Goal: Check status: Check status

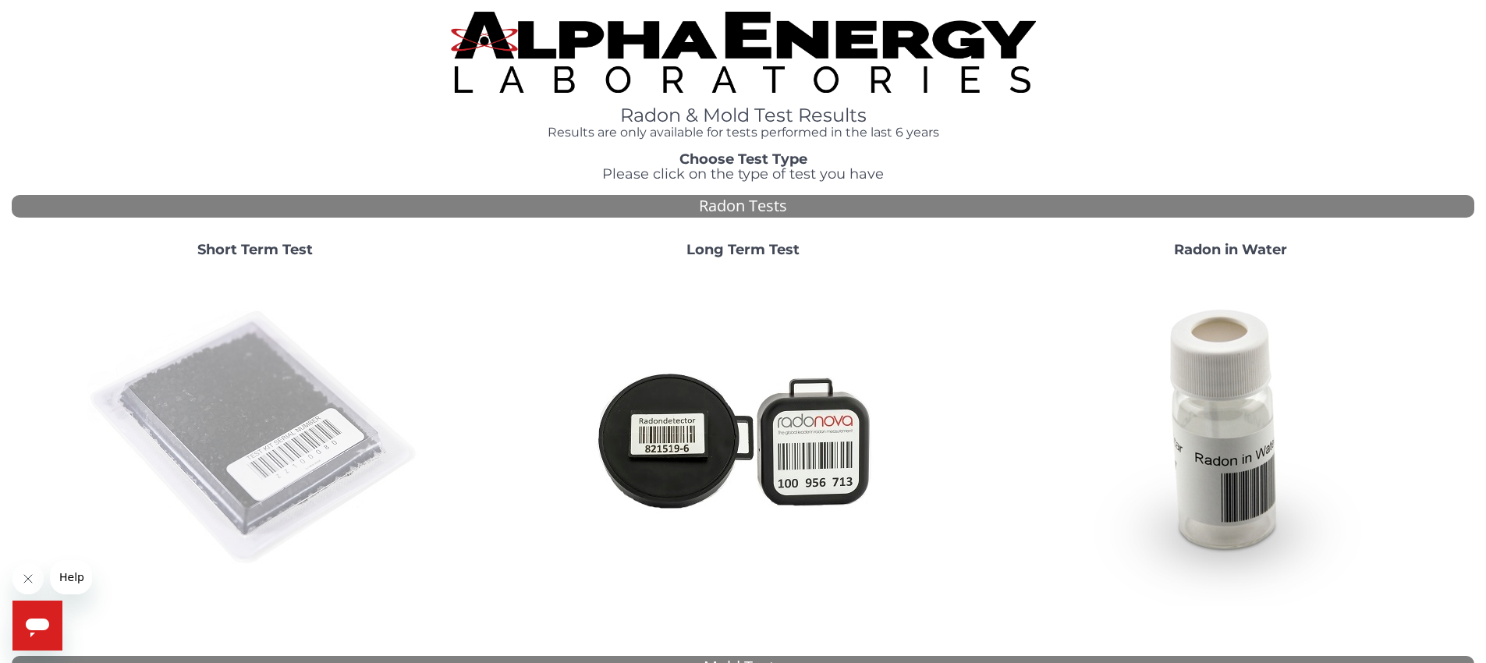
click at [268, 422] on img at bounding box center [255, 439] width 336 height 336
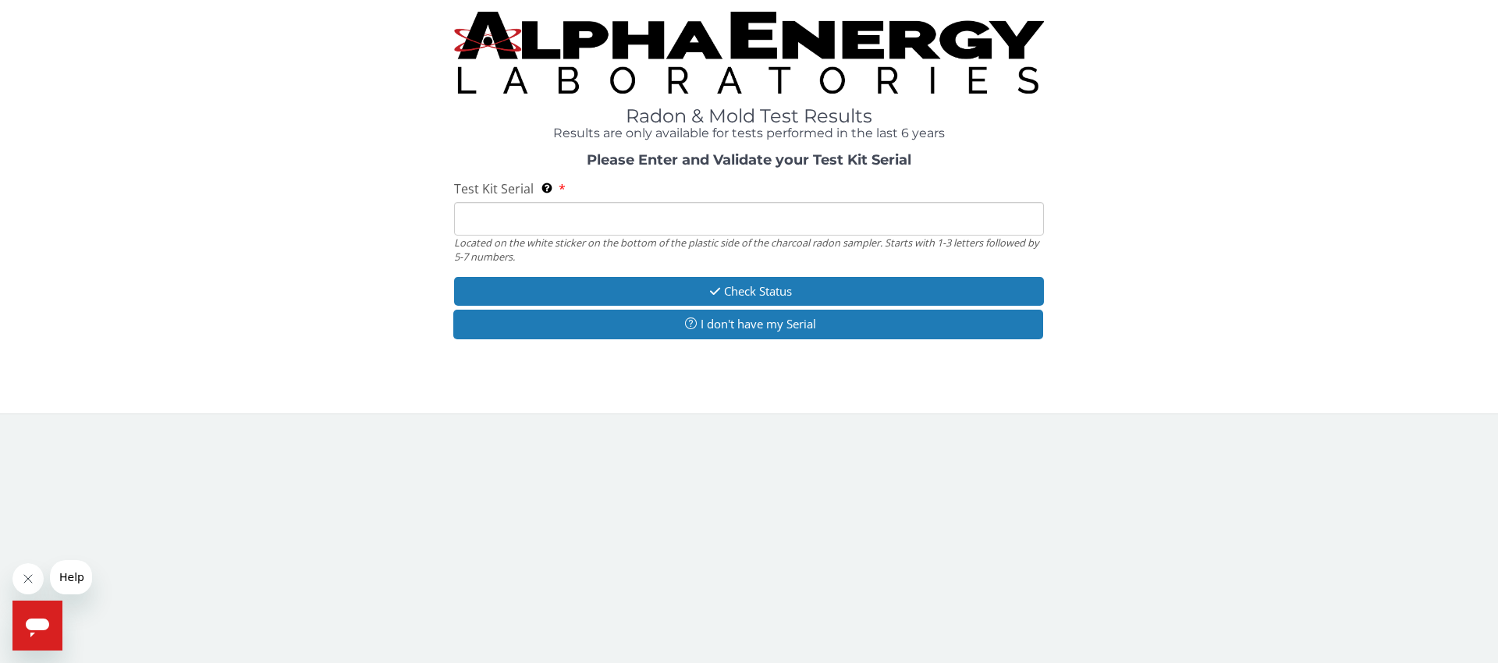
click at [774, 211] on input "Test Kit Serial Located on the white sticker on the bottom of the plastic side …" at bounding box center [749, 219] width 590 height 34
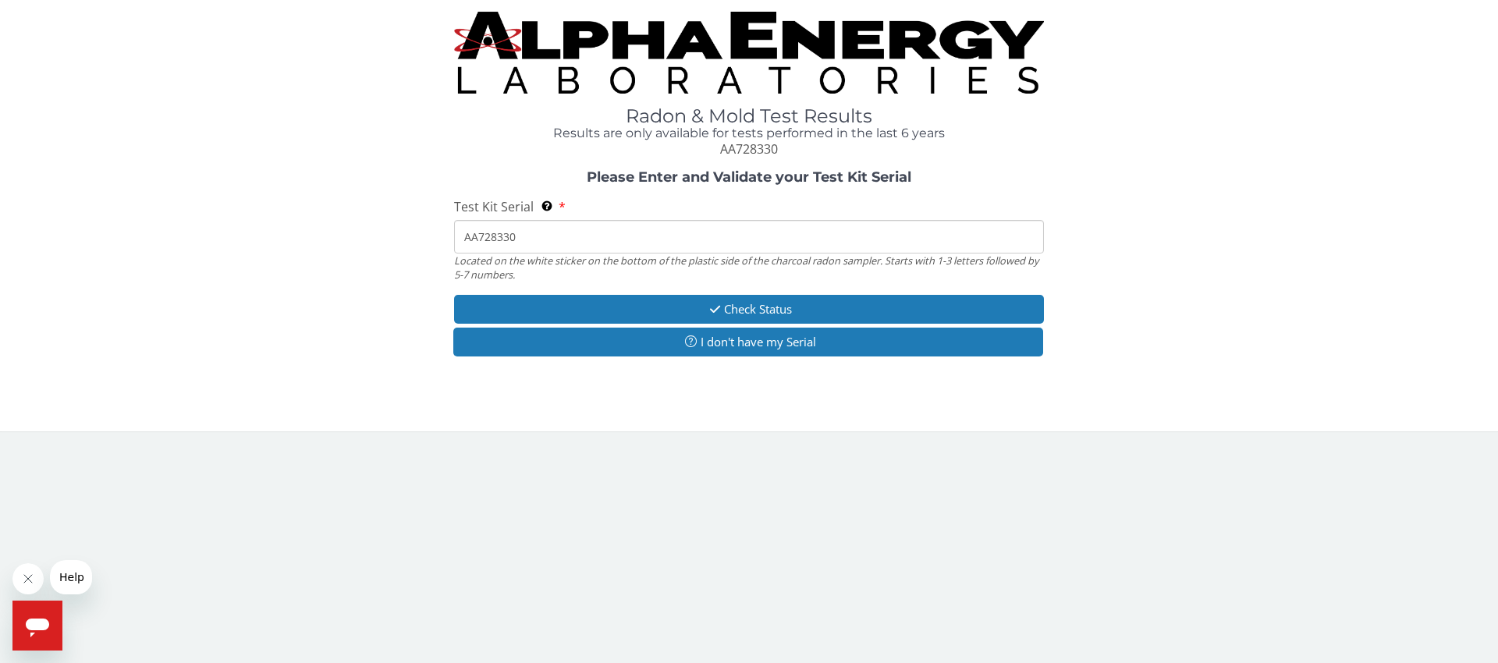
type input "AA728330"
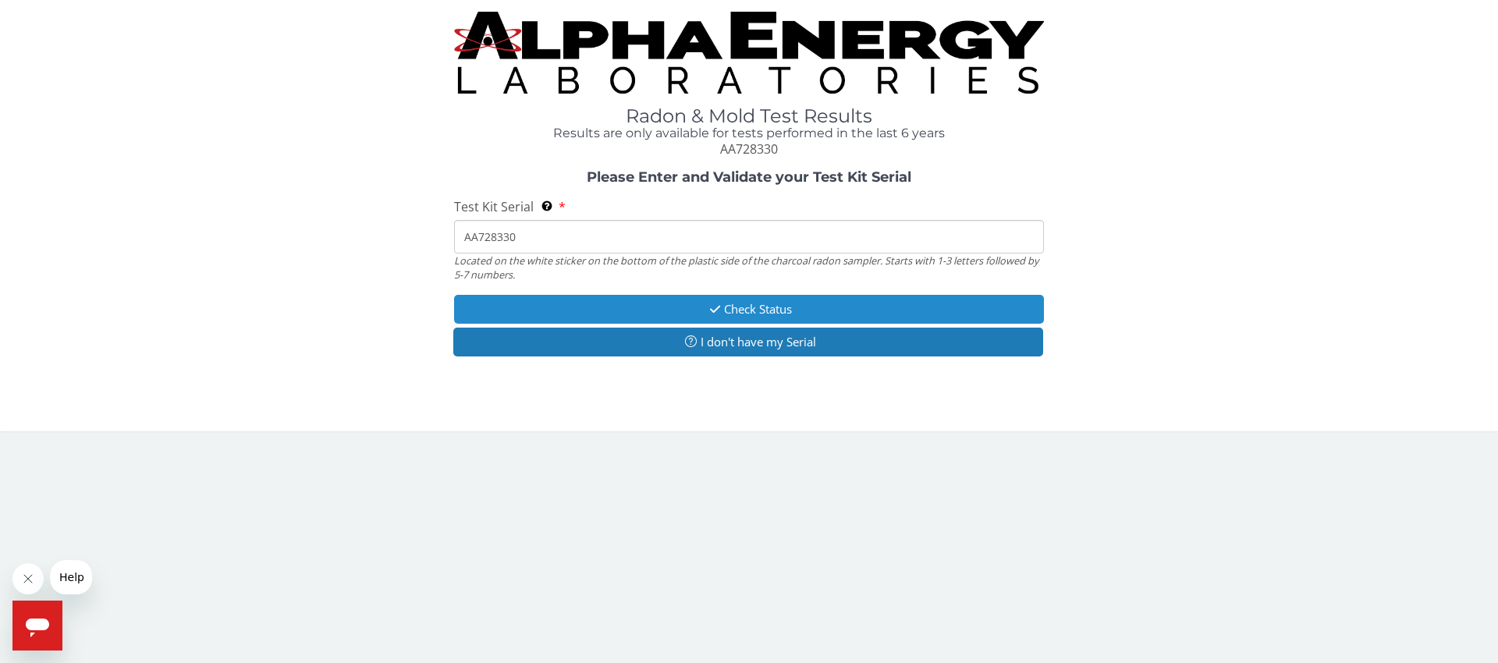
click at [862, 316] on button "Check Status" at bounding box center [749, 309] width 590 height 29
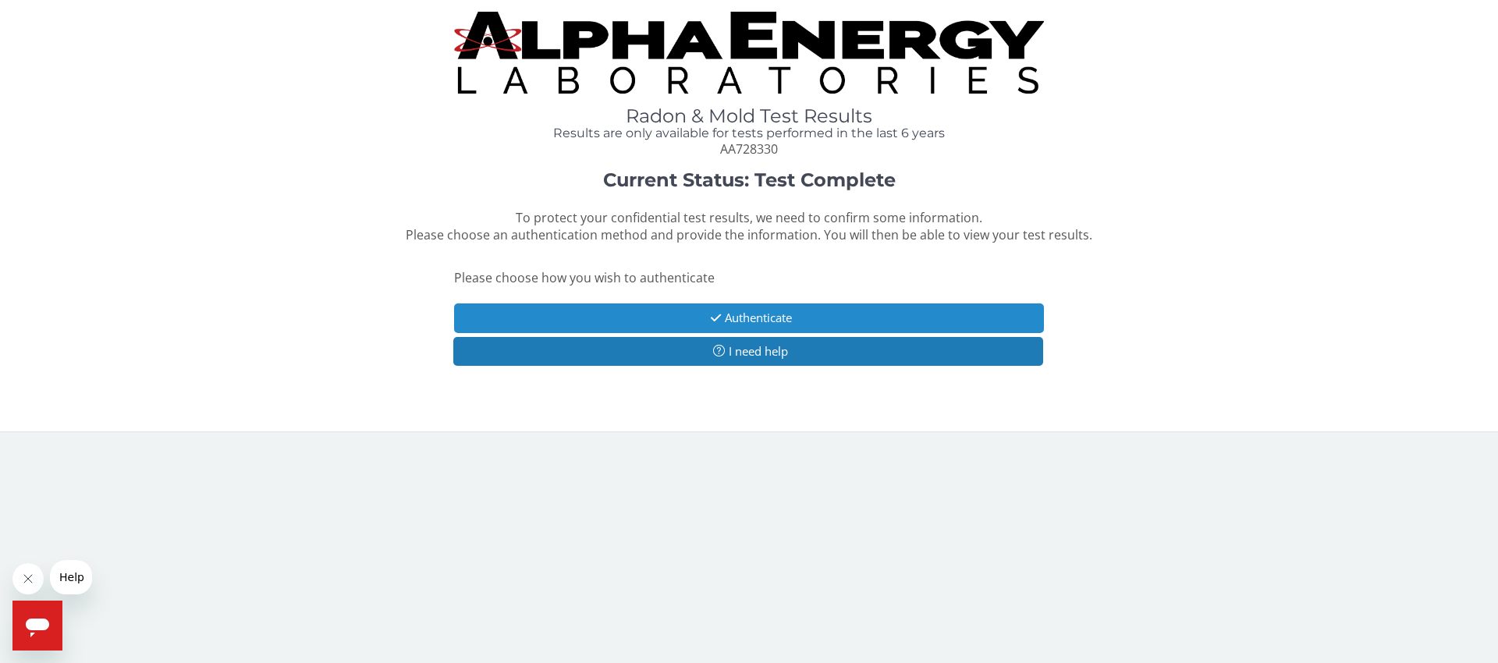
click at [783, 318] on button "Authenticate" at bounding box center [749, 318] width 590 height 29
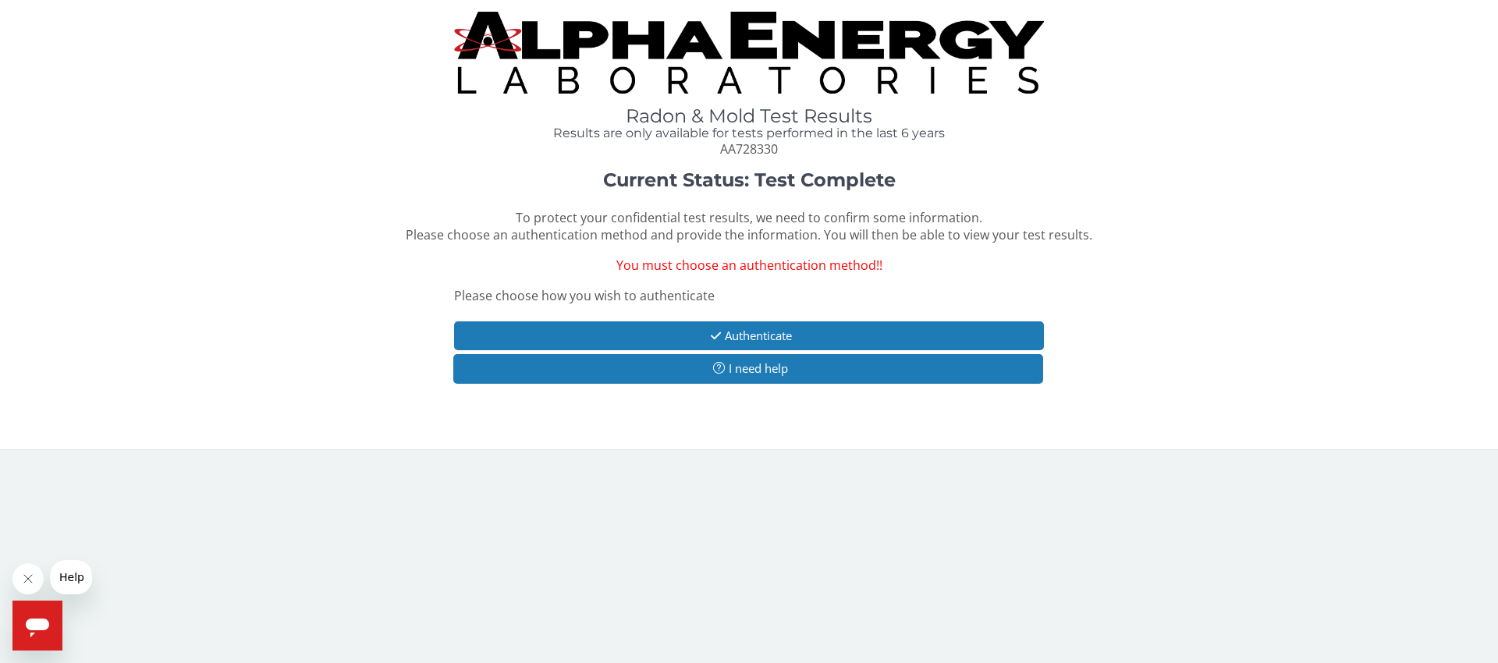
click at [685, 261] on span "You must choose an authentication method!!" at bounding box center [749, 265] width 266 height 17
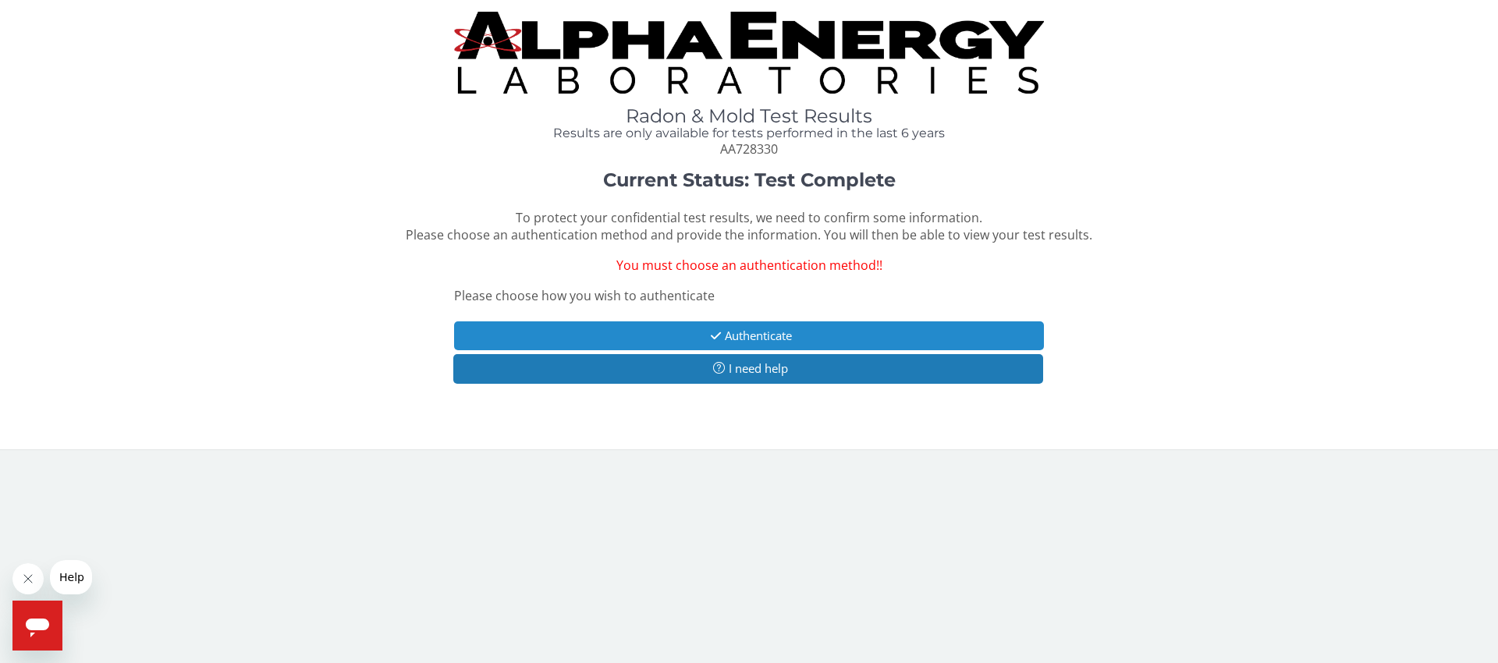
click at [790, 346] on button "Authenticate" at bounding box center [749, 335] width 590 height 29
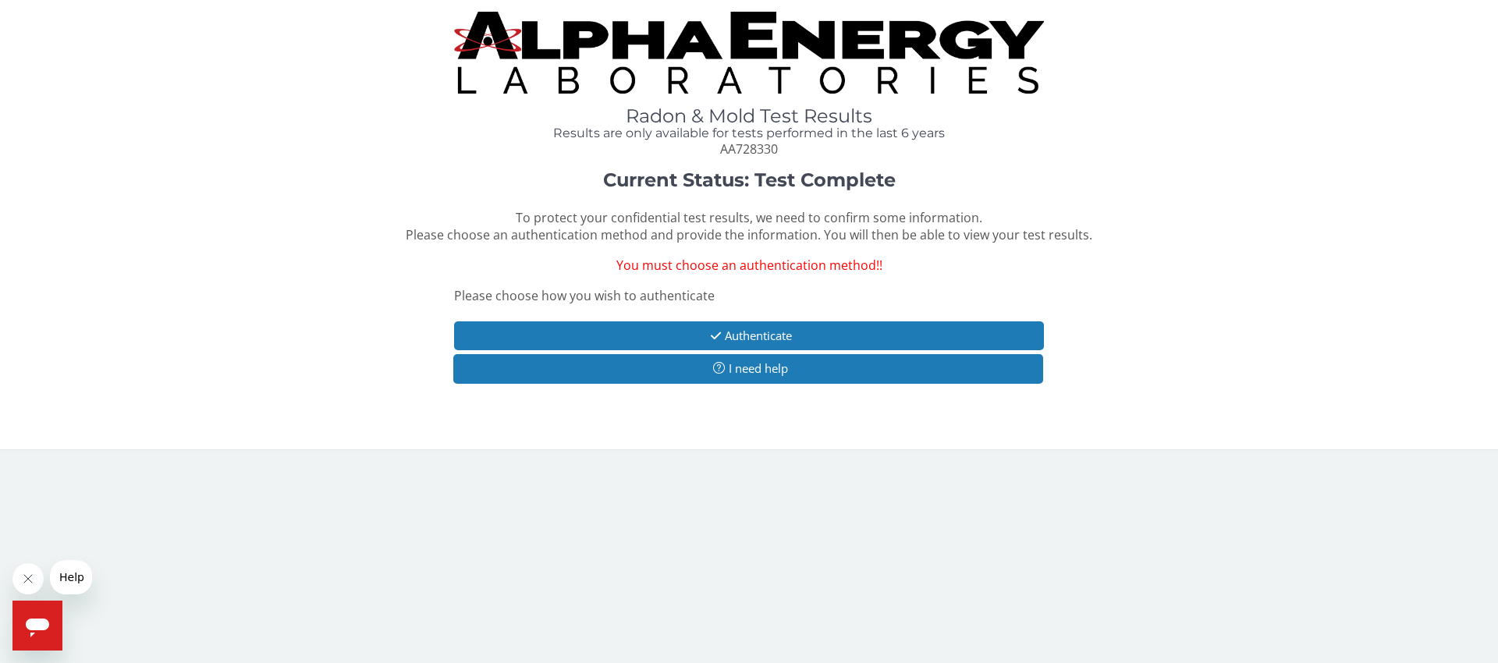
click at [741, 291] on div "Please choose how you wish to authenticate" at bounding box center [749, 298] width 590 height 22
click at [705, 299] on span "Please choose how you wish to authenticate" at bounding box center [584, 295] width 261 height 17
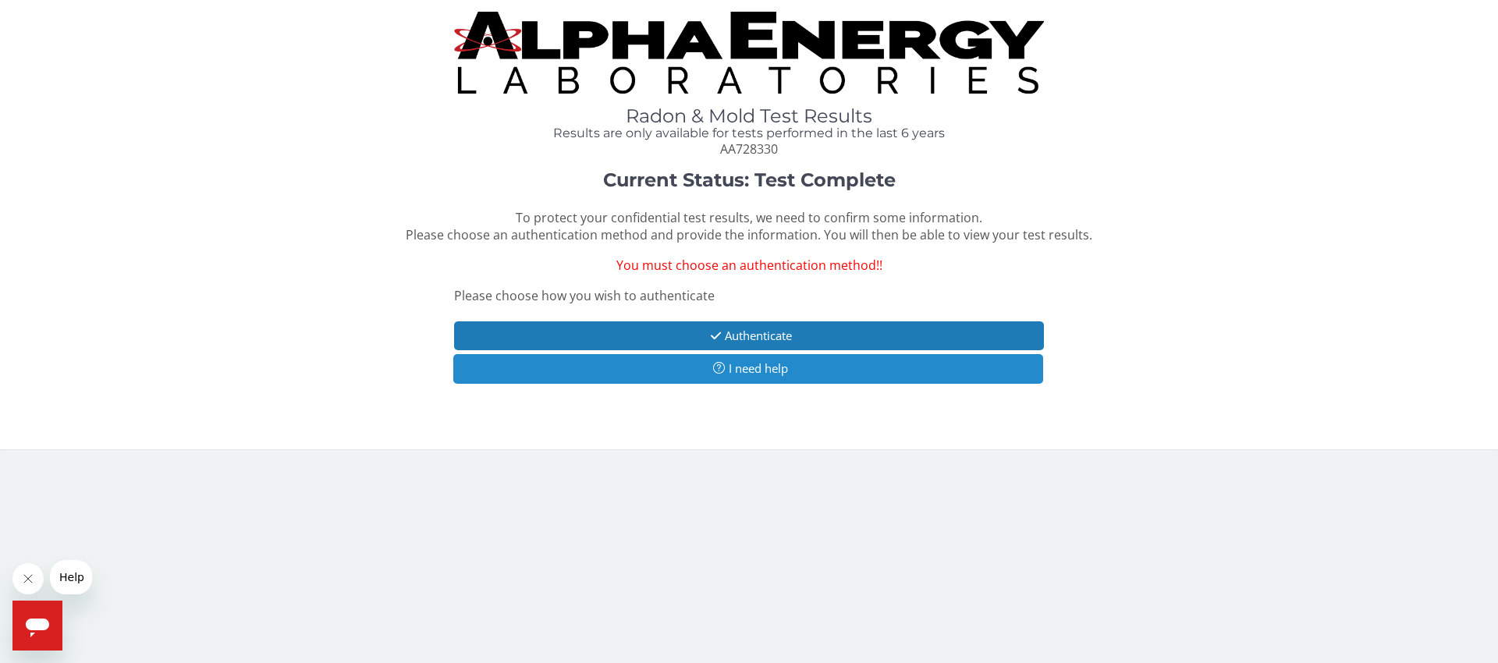
click at [750, 365] on button "I need help" at bounding box center [748, 368] width 590 height 29
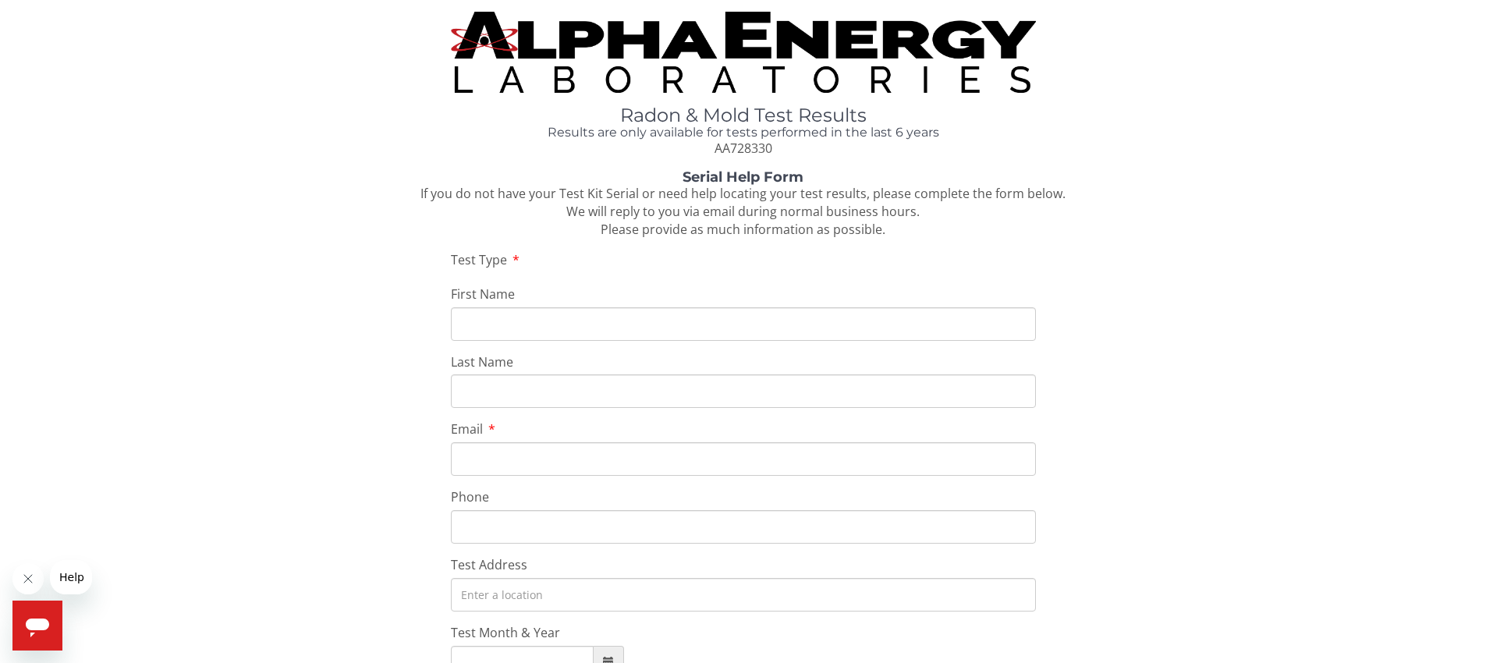
click at [606, 324] on input "First Name" at bounding box center [743, 324] width 585 height 34
click at [640, 329] on input "First Name" at bounding box center [743, 324] width 585 height 34
type input "Mayra"
click at [581, 469] on input "Email" at bounding box center [743, 459] width 585 height 34
paste input "mayra.mercado97@gmail.com"
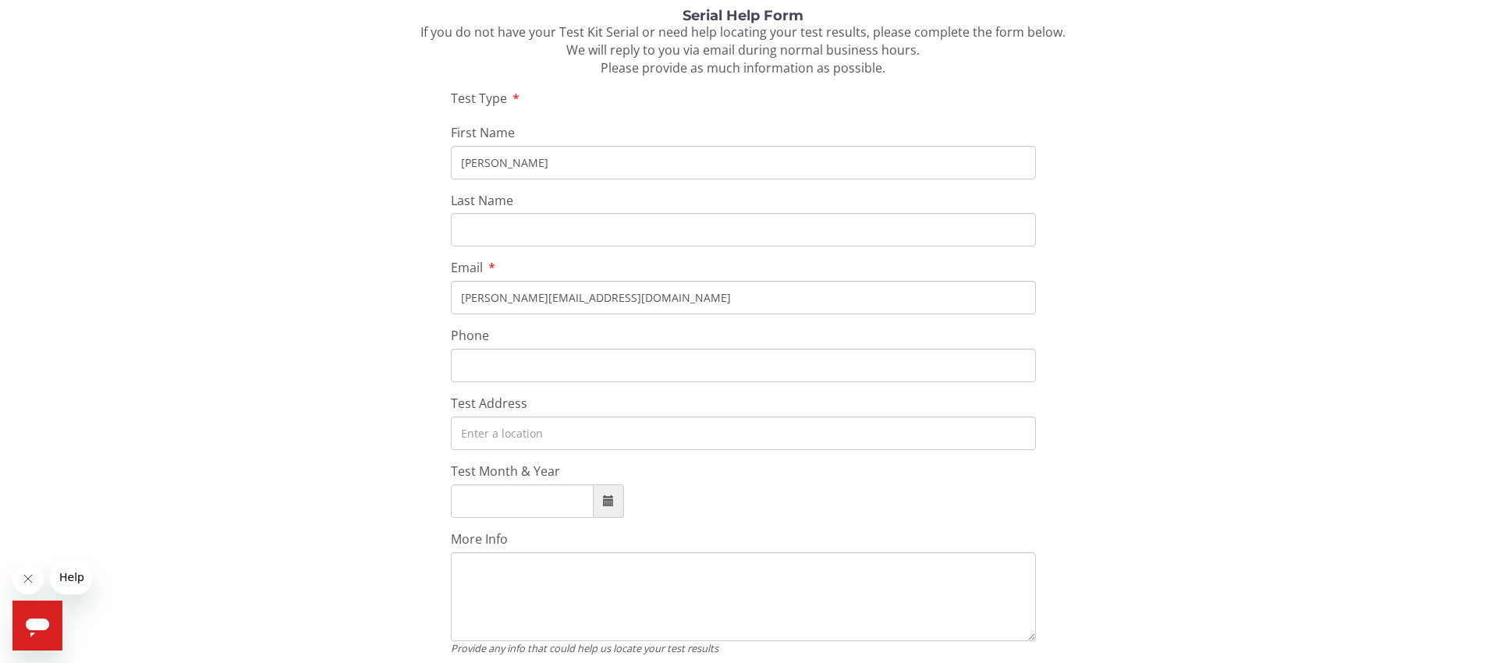
scroll to position [264, 0]
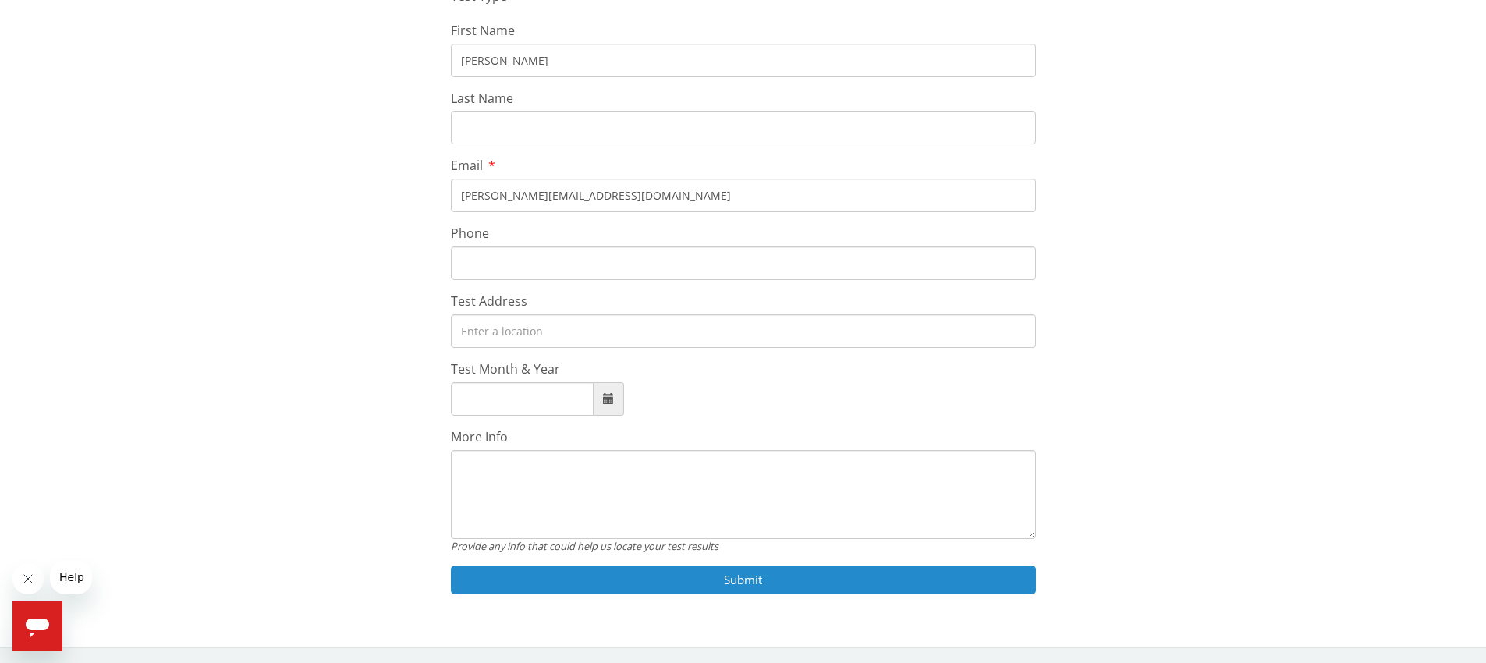
type input "mayra.mercado97@gmail.com"
click at [688, 578] on button "Submit" at bounding box center [743, 580] width 585 height 29
click at [863, 576] on button "Submit" at bounding box center [743, 580] width 585 height 29
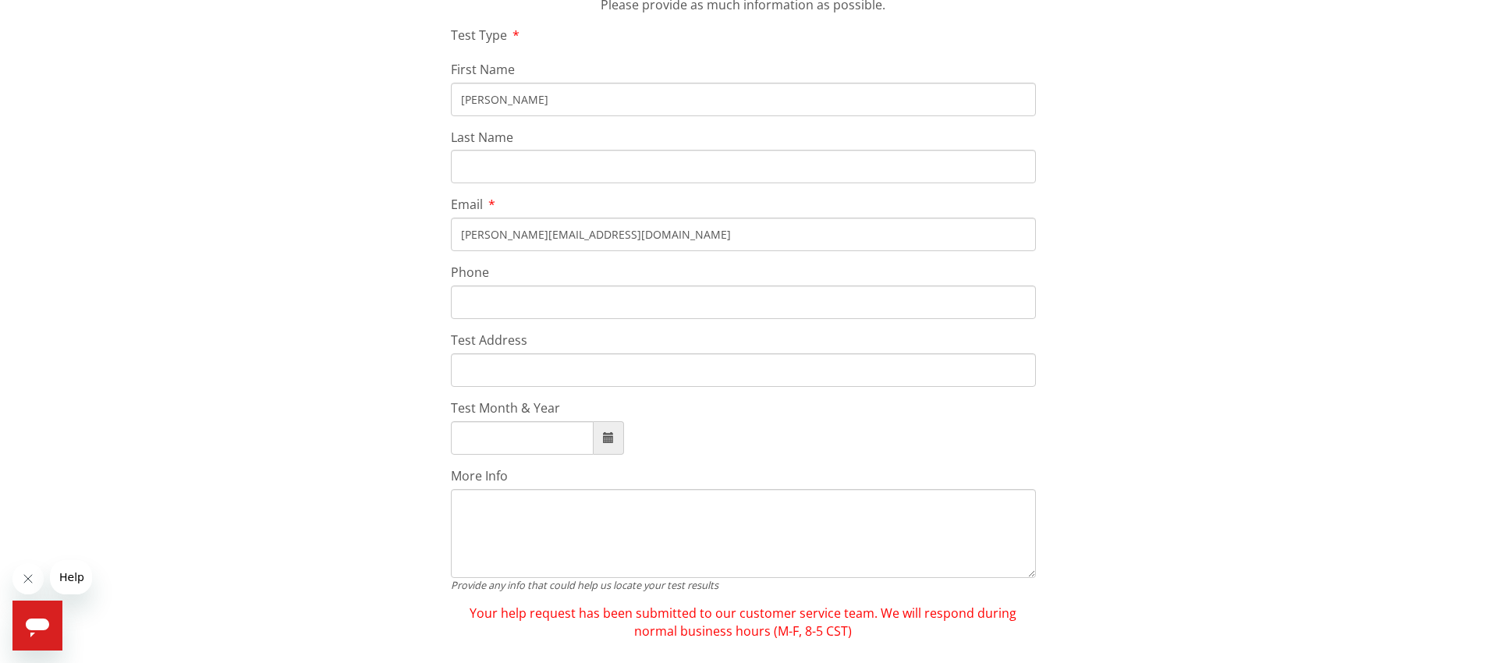
scroll to position [0, 0]
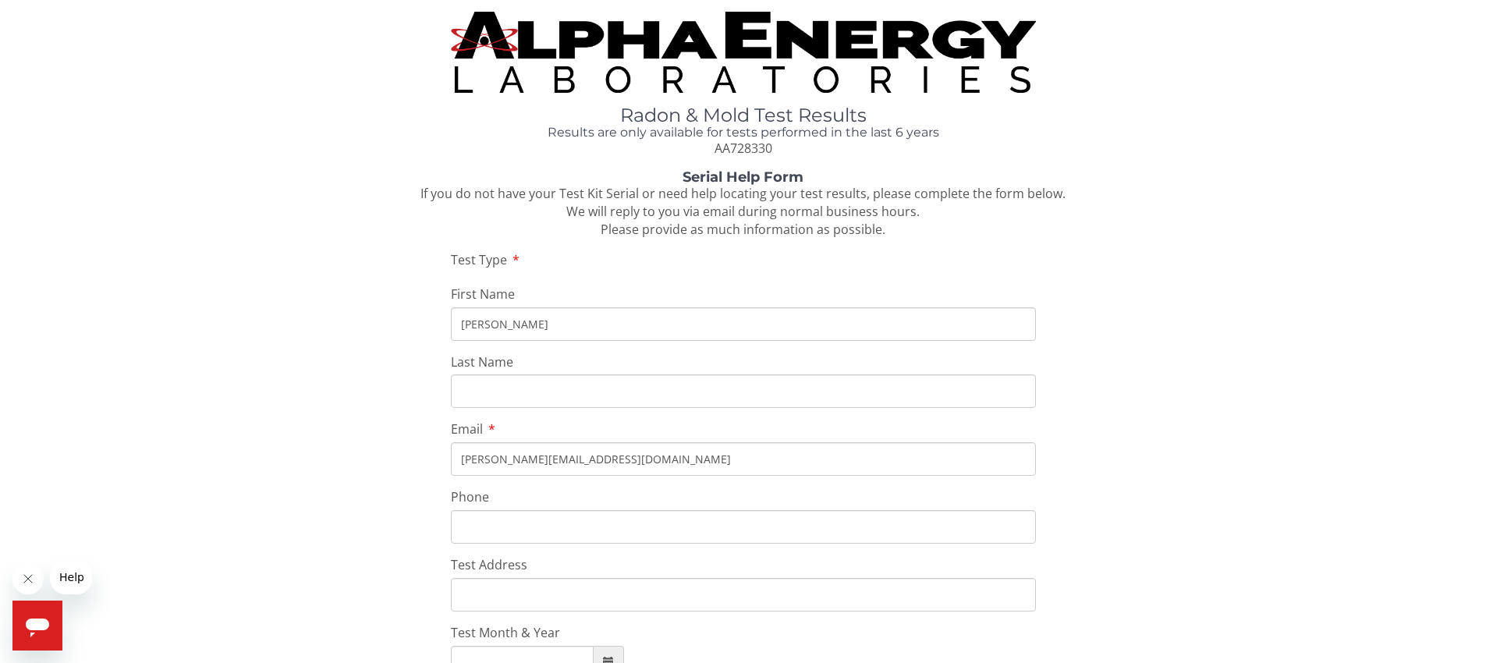
click at [737, 175] on strong "Serial Help Form" at bounding box center [743, 177] width 121 height 17
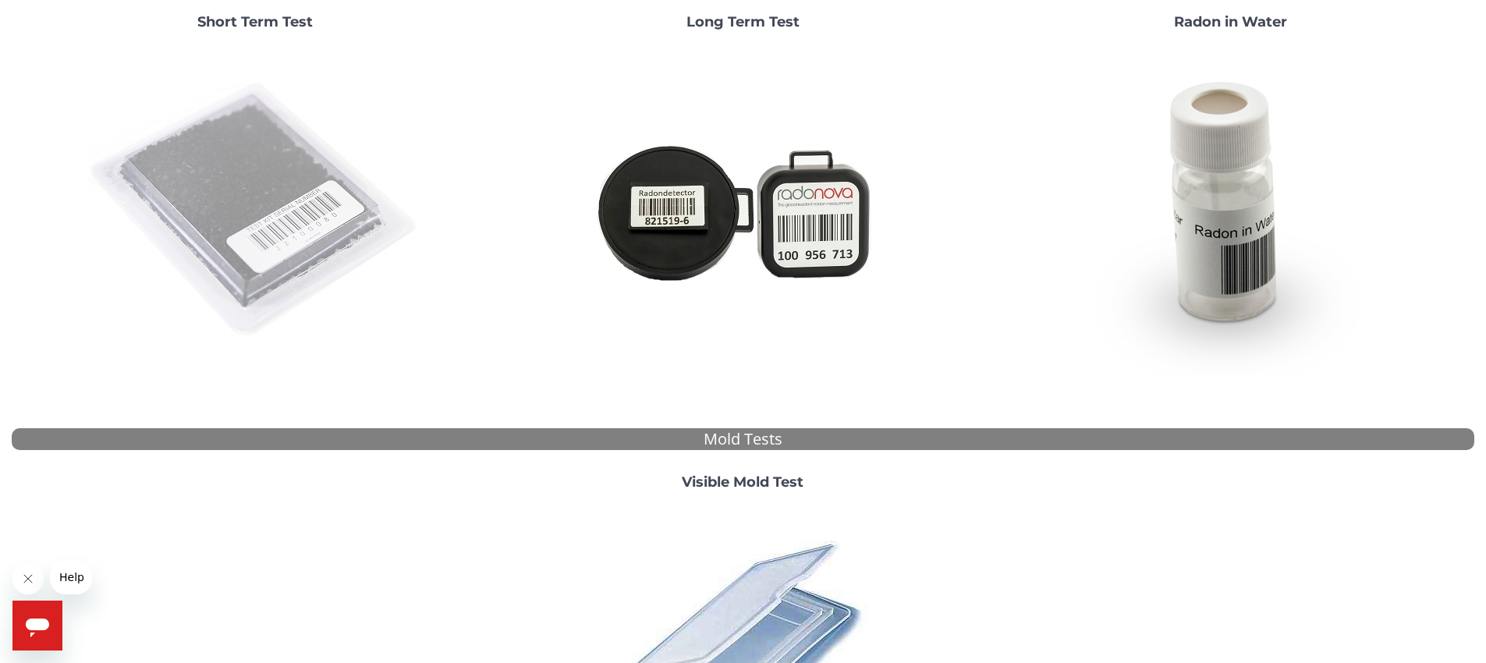
scroll to position [345, 0]
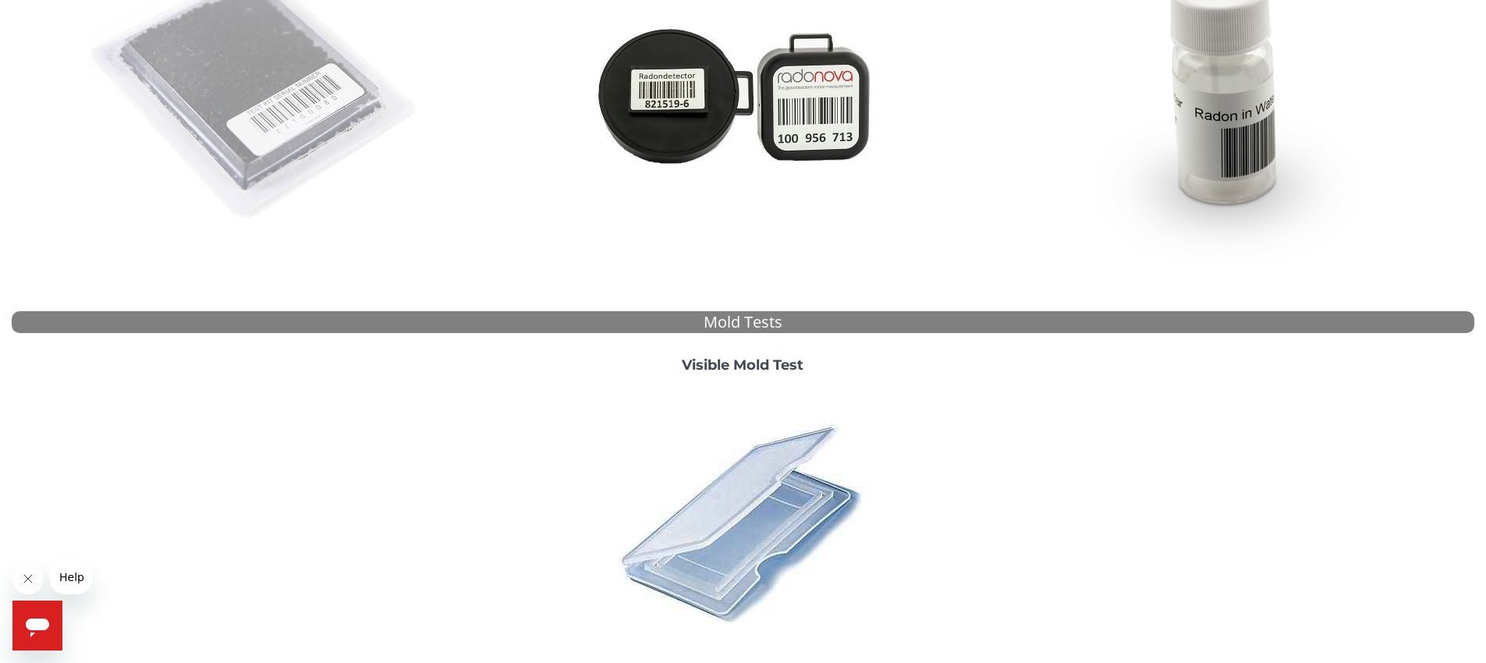
click at [234, 151] on img at bounding box center [255, 94] width 336 height 336
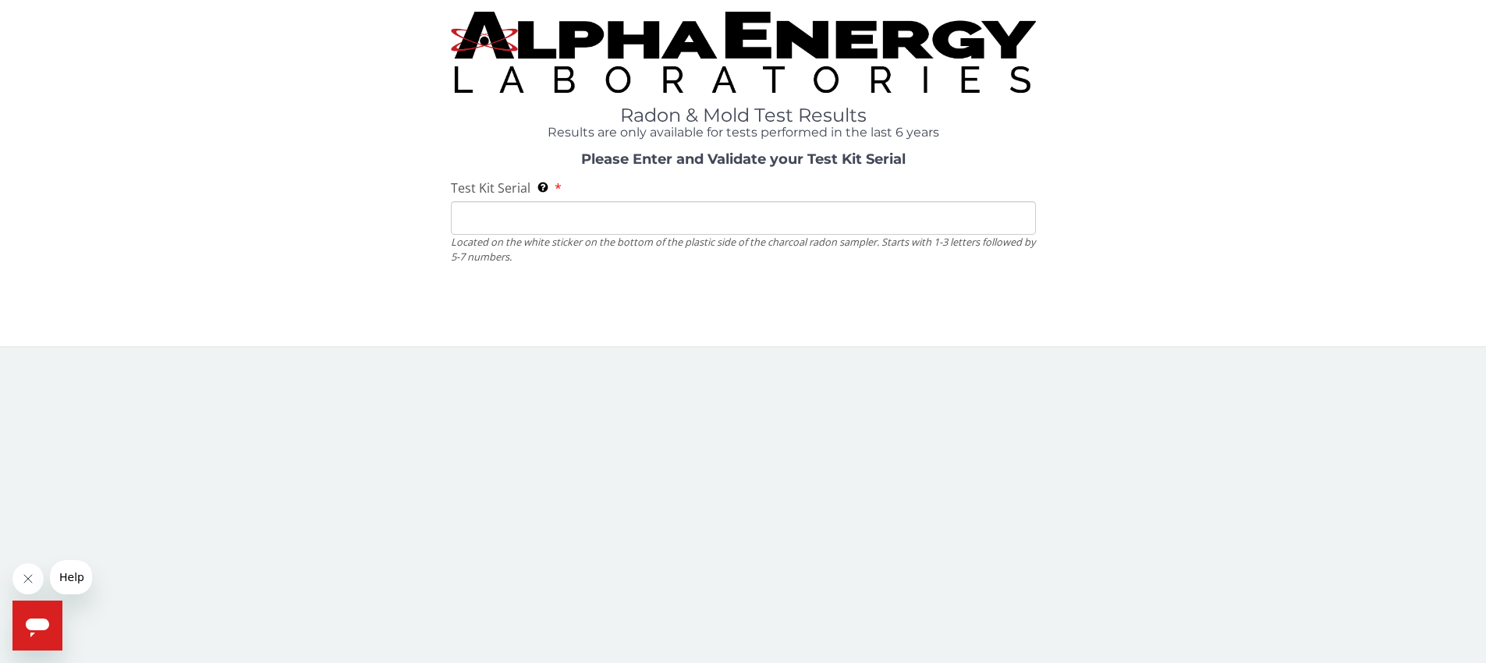
scroll to position [0, 0]
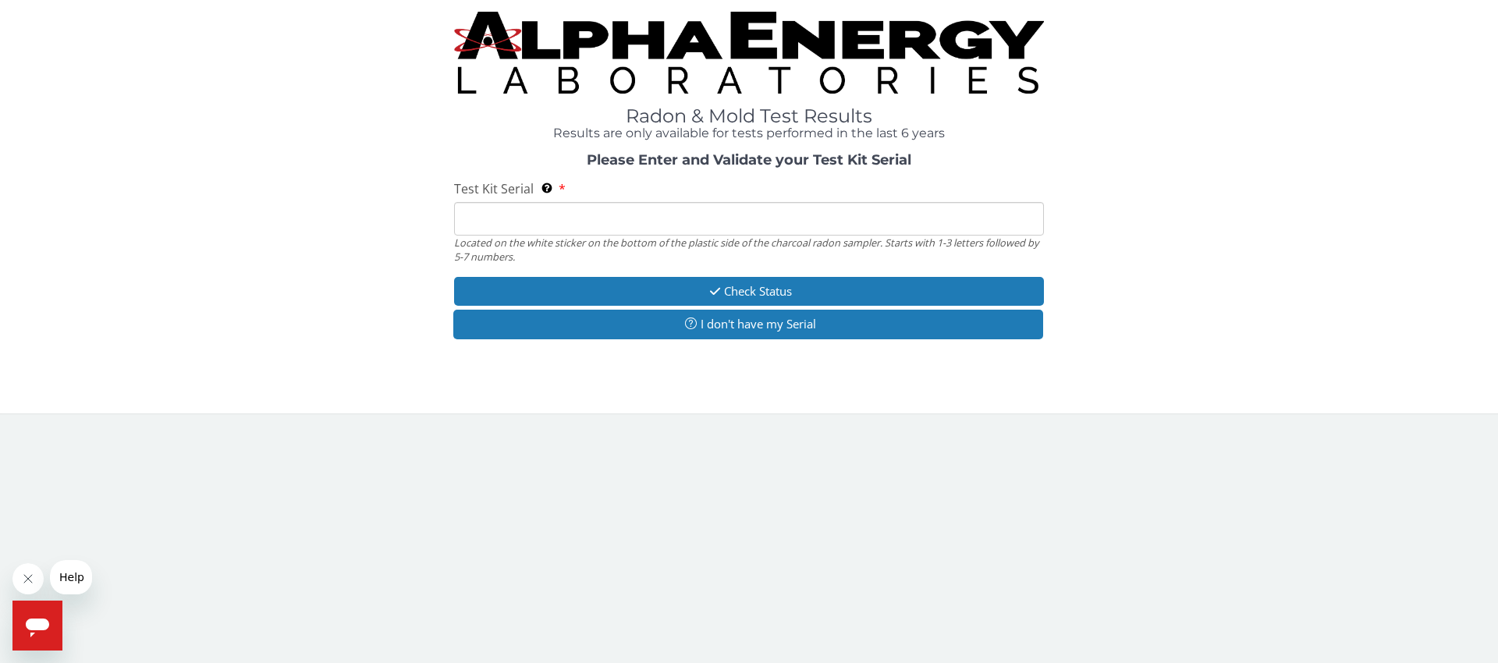
click at [660, 222] on input "Test Kit Serial Located on the white sticker on the bottom of the plastic side …" at bounding box center [749, 219] width 590 height 34
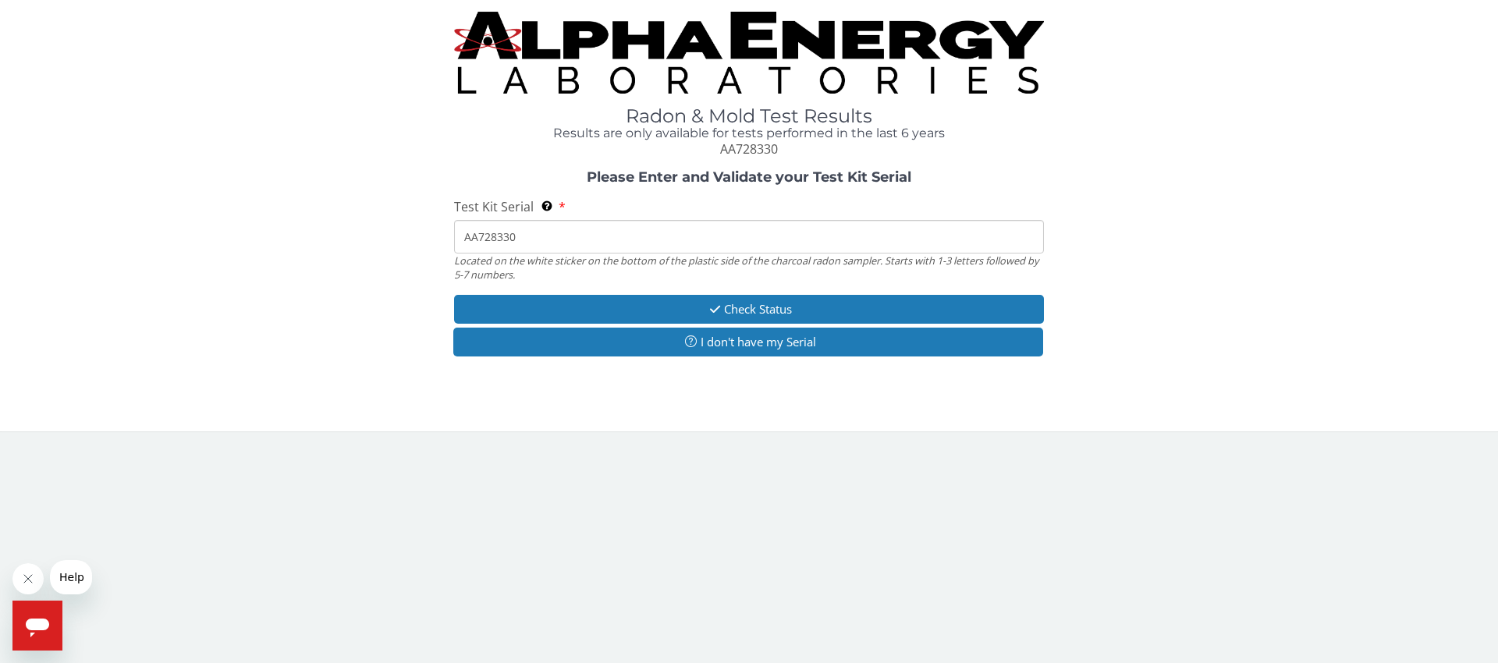
type input "AA728330"
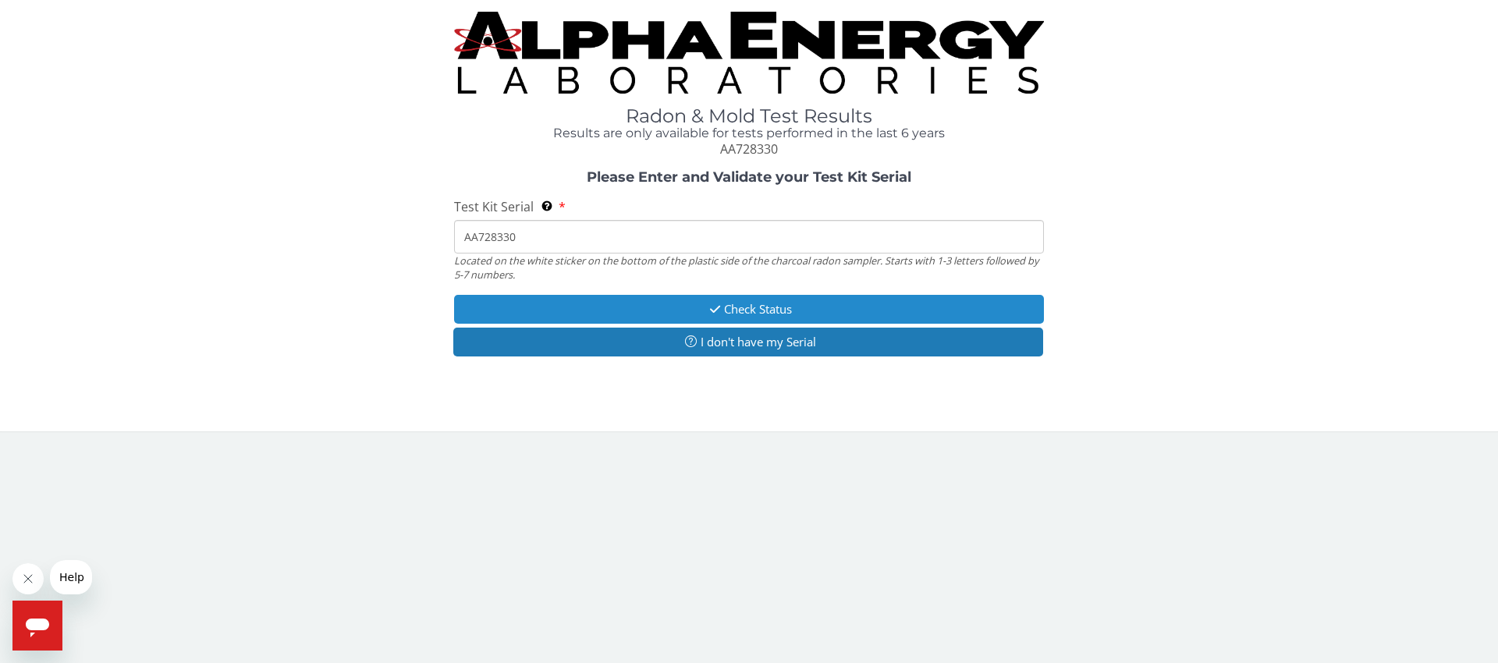
click at [746, 310] on button "Check Status" at bounding box center [749, 309] width 590 height 29
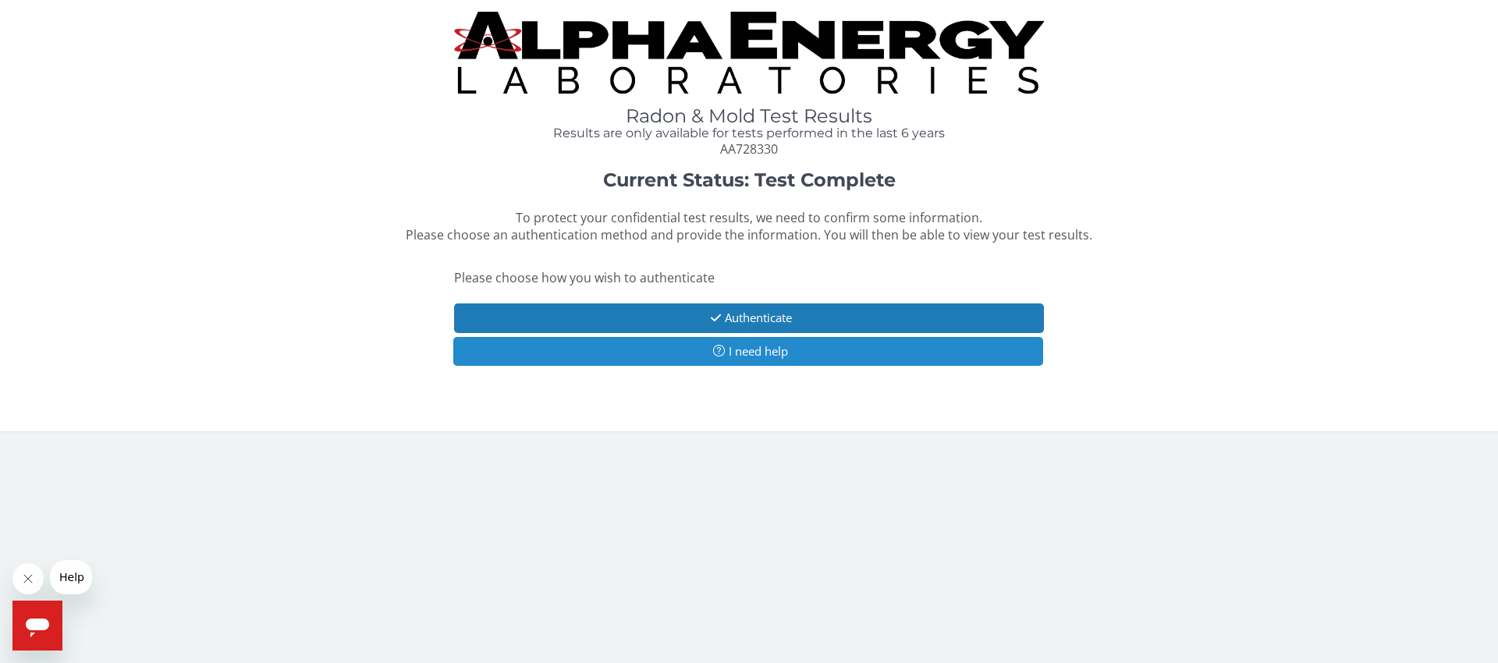
click at [809, 352] on button "I need help" at bounding box center [748, 351] width 590 height 29
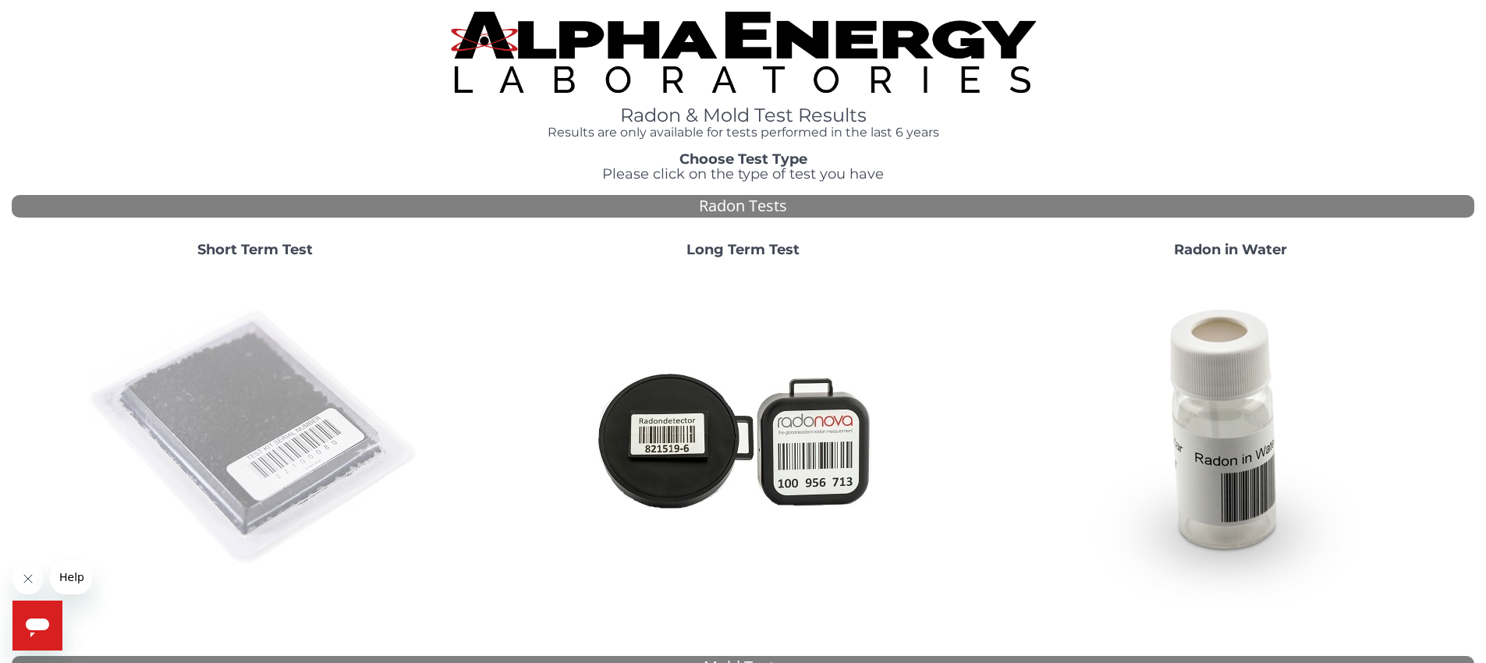
click at [289, 405] on img at bounding box center [255, 439] width 336 height 336
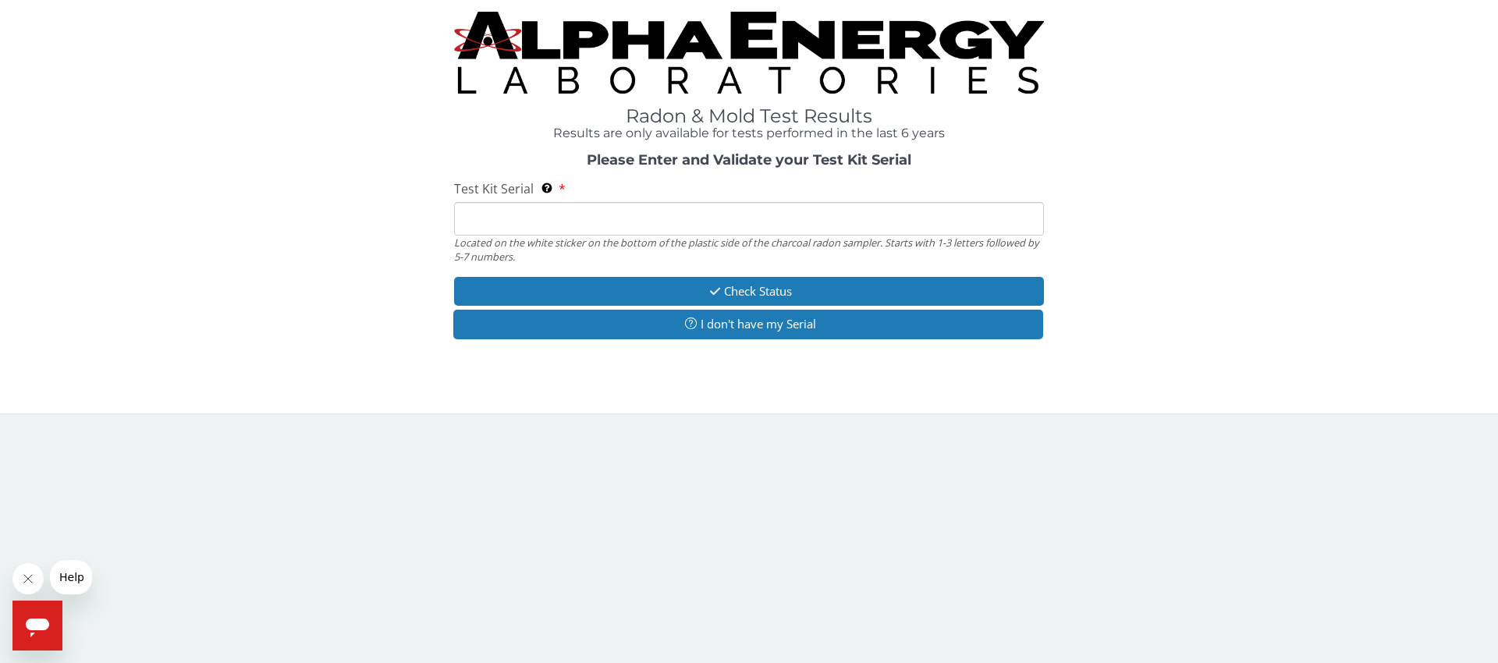
click at [626, 225] on input "Test Kit Serial Located on the white sticker on the bottom of the plastic side …" at bounding box center [749, 219] width 590 height 34
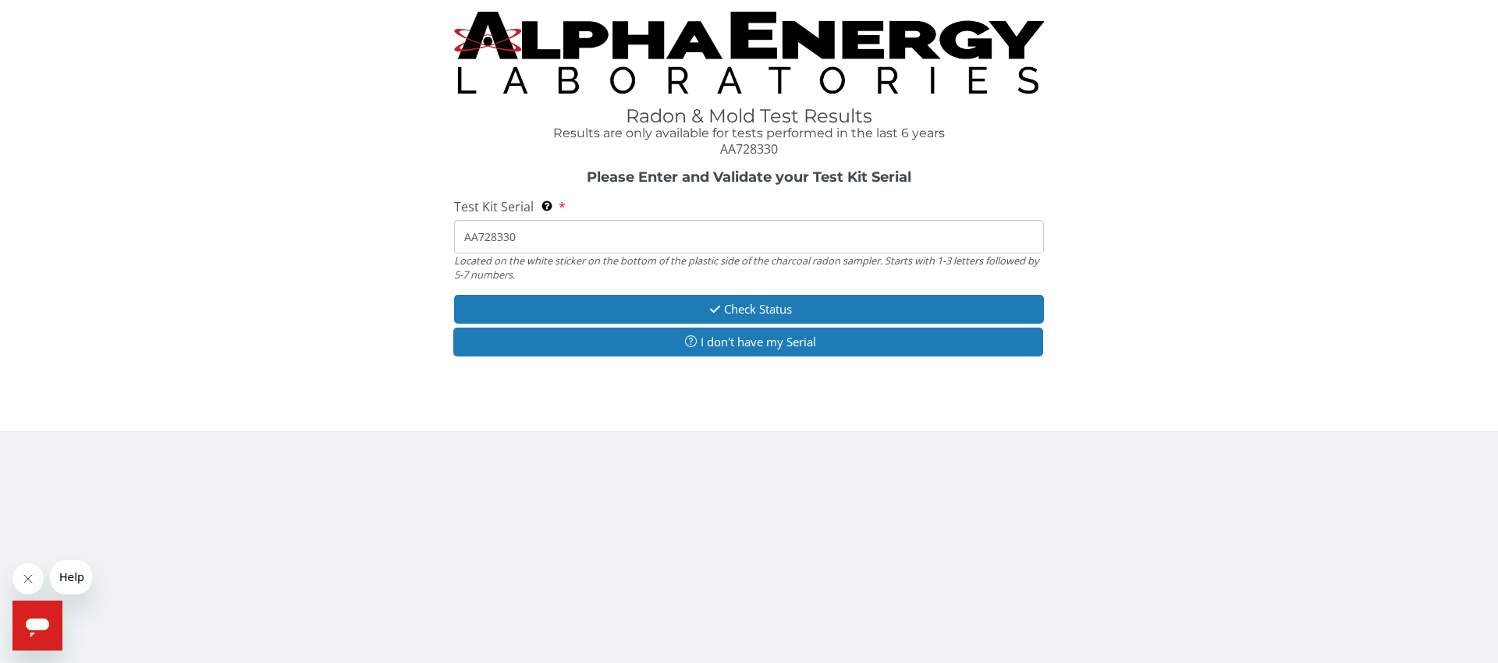
type input "AA728330"
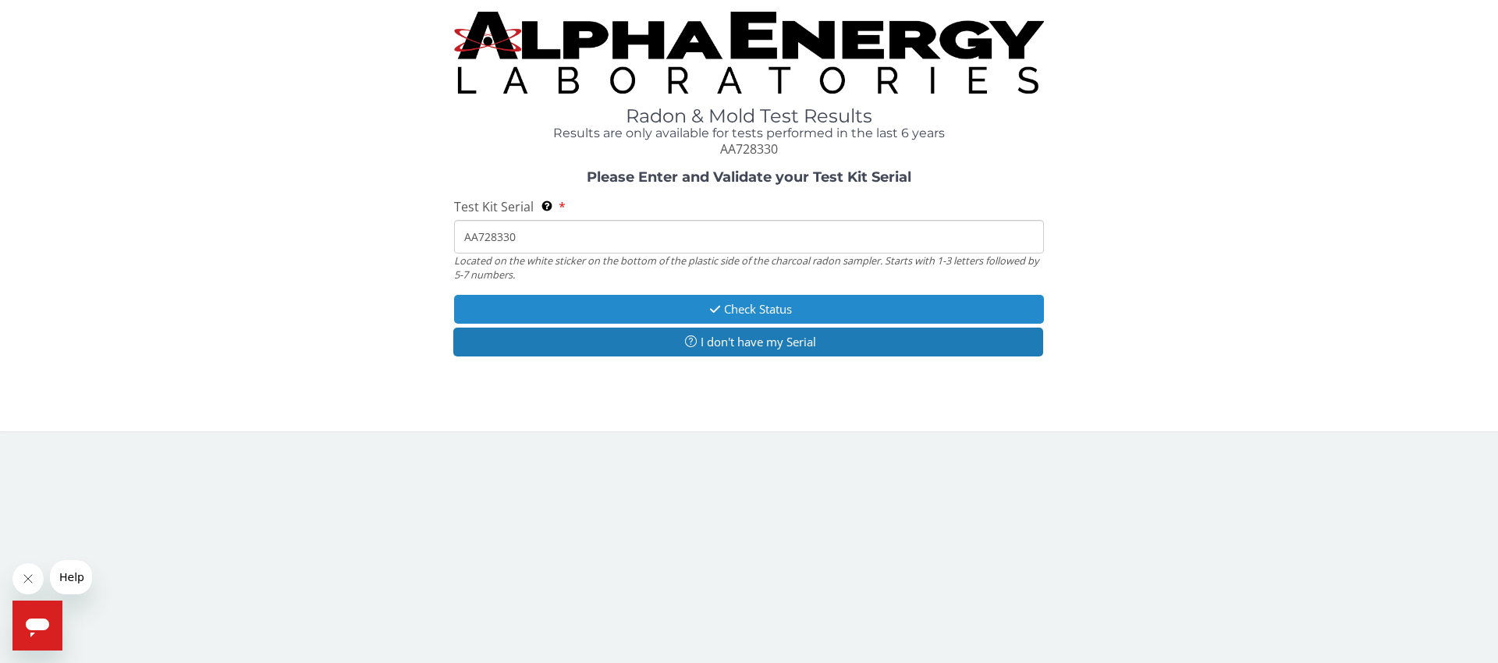
click at [753, 305] on button "Check Status" at bounding box center [749, 309] width 590 height 29
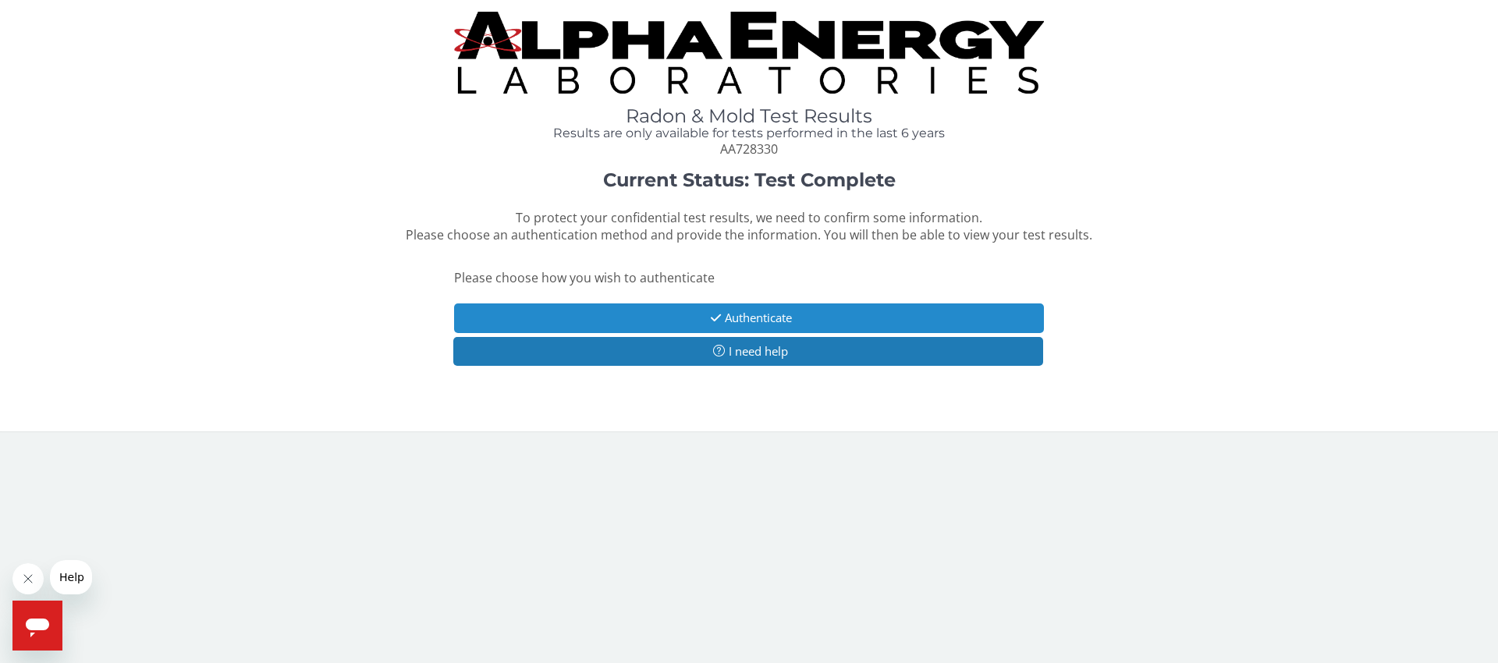
click at [775, 318] on button "Authenticate" at bounding box center [749, 318] width 590 height 29
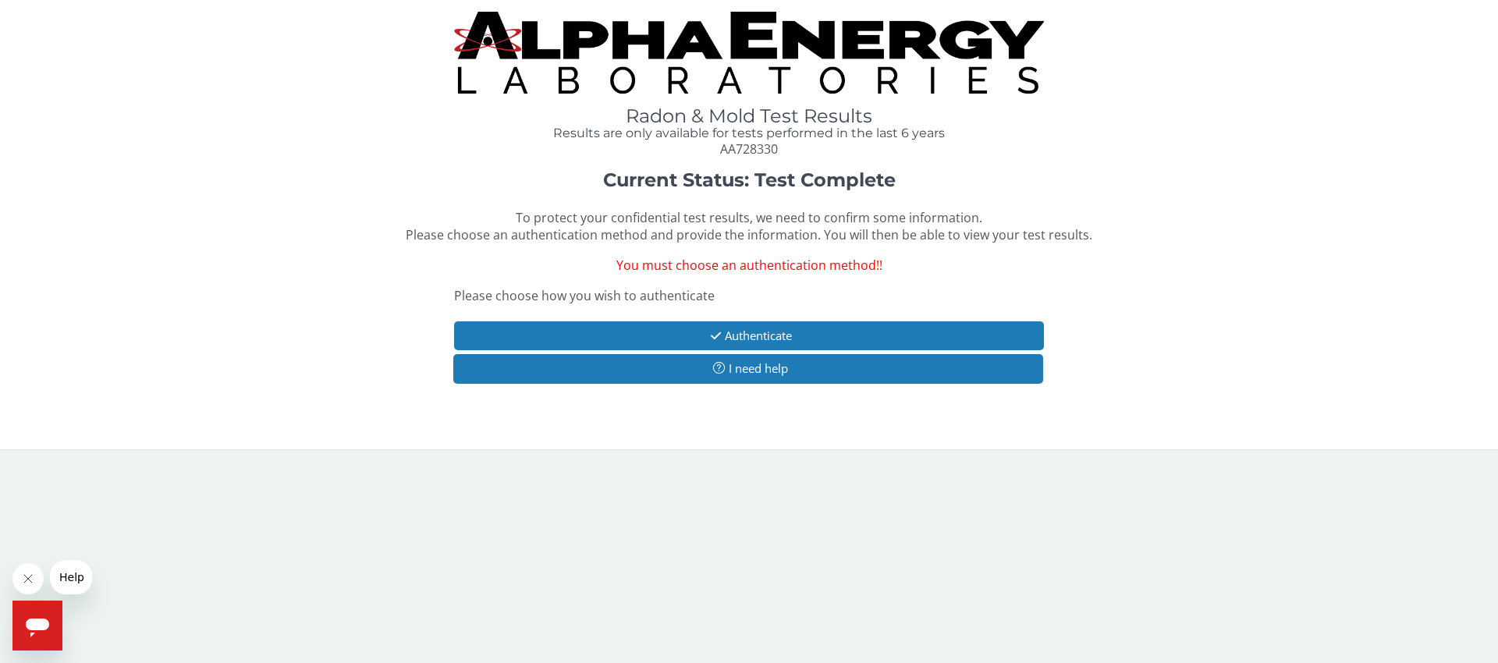
click at [699, 297] on span "Please choose how you wish to authenticate" at bounding box center [584, 295] width 261 height 17
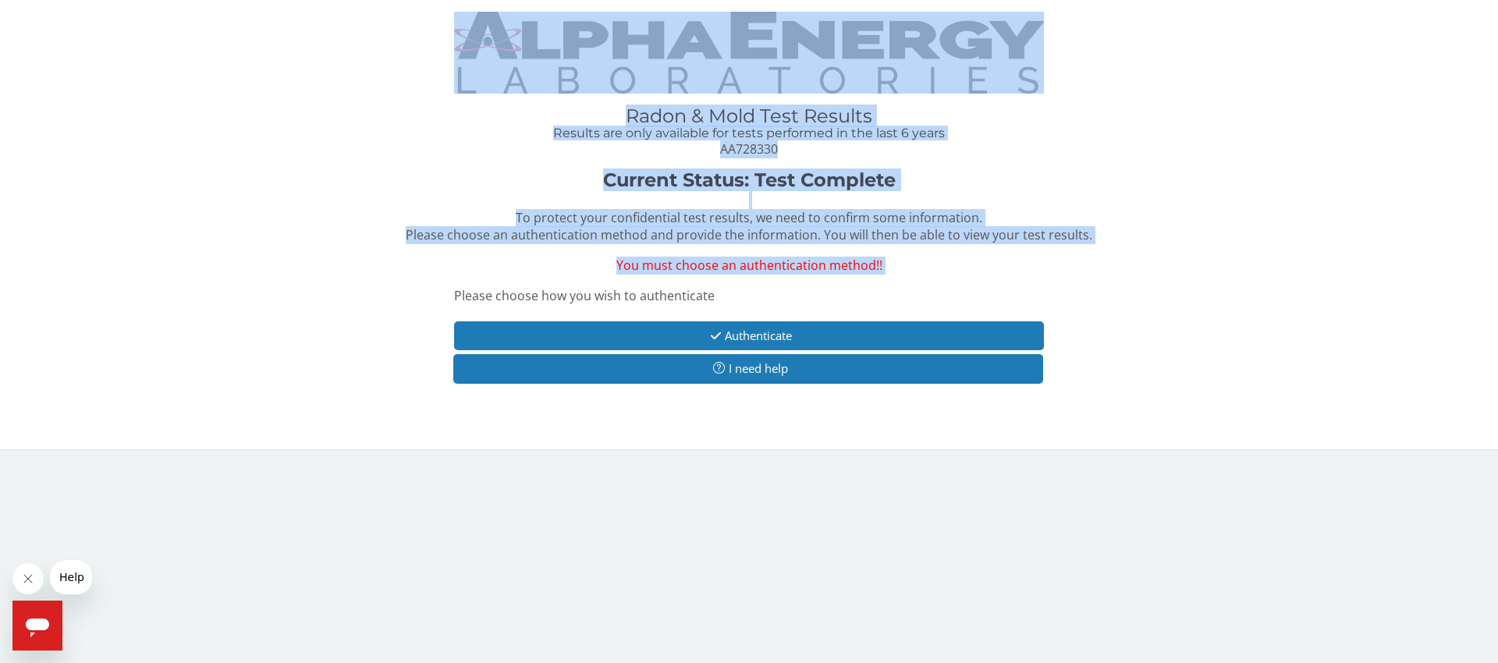
click at [699, 297] on span "Please choose how you wish to authenticate" at bounding box center [584, 295] width 261 height 17
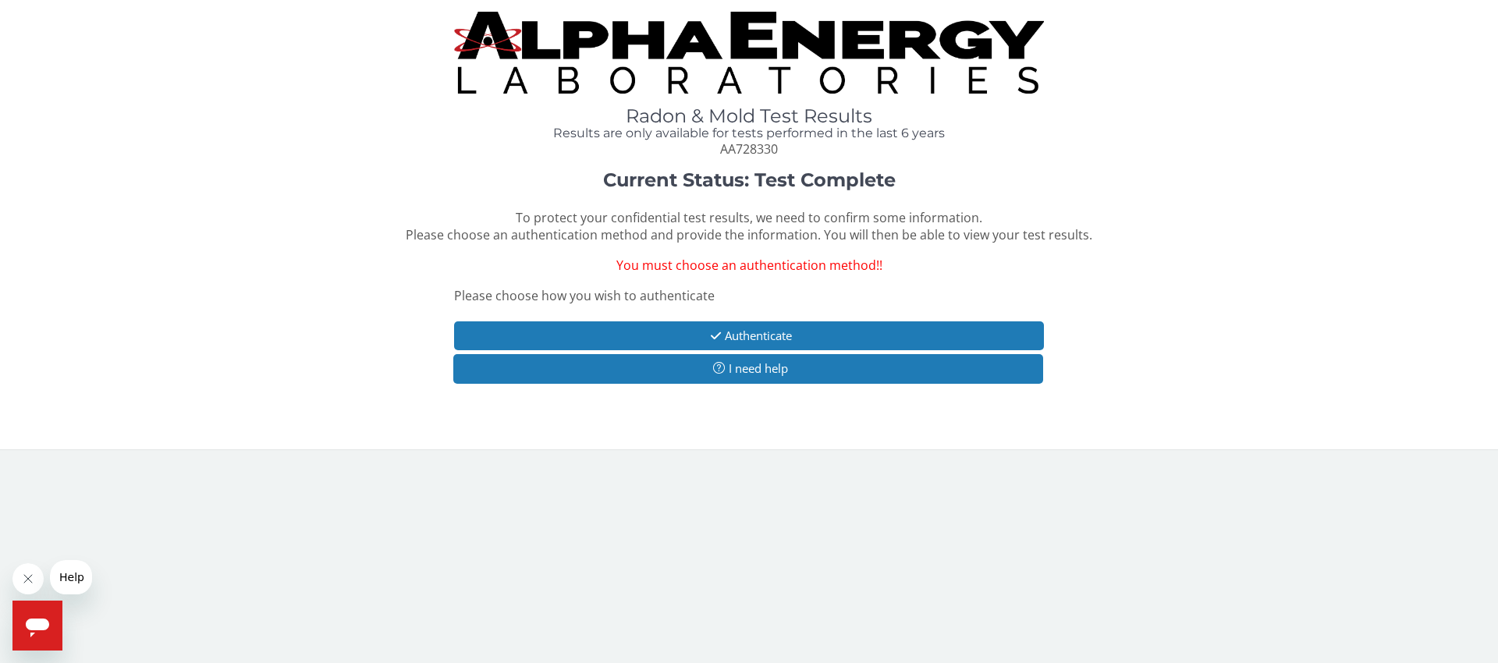
click at [871, 281] on div "Current Status: Test Complete To protect your confidential test results, we nee…" at bounding box center [749, 284] width 1475 height 229
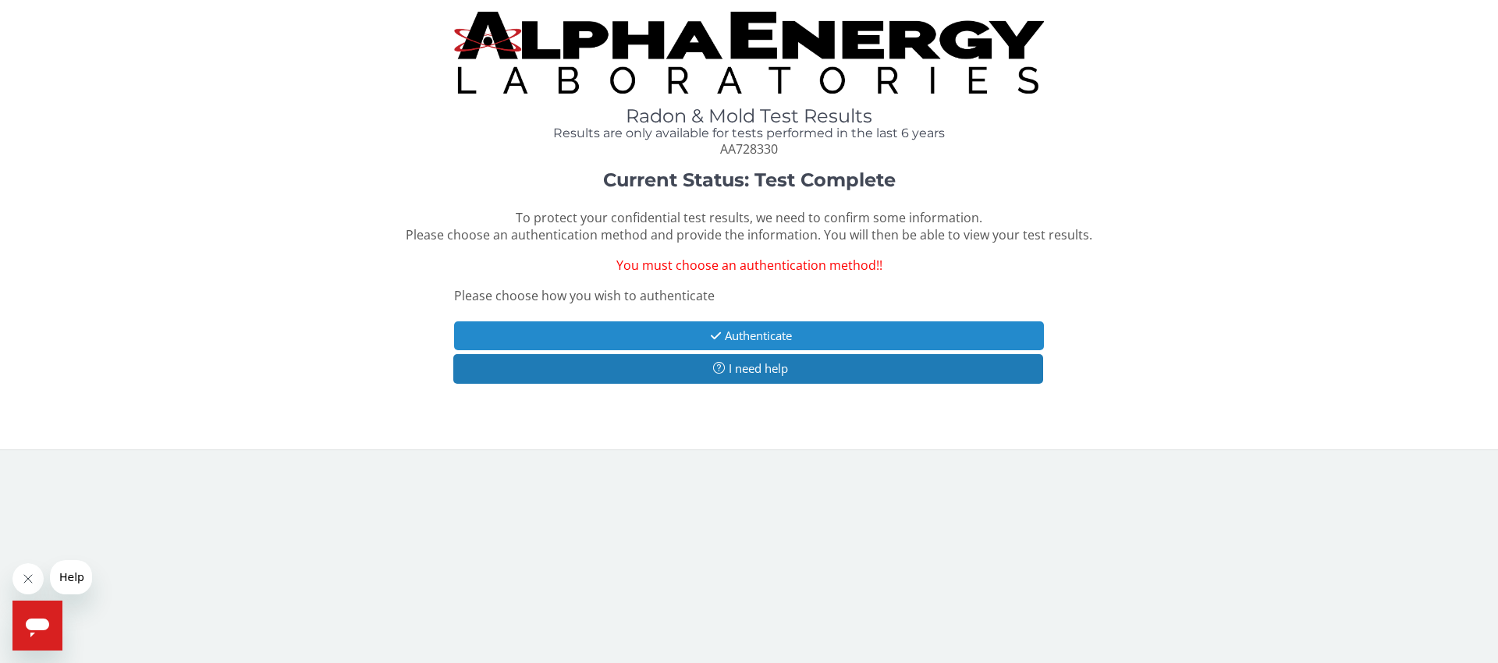
click at [853, 325] on button "Authenticate" at bounding box center [749, 335] width 590 height 29
click at [975, 330] on button "Authenticate" at bounding box center [749, 335] width 590 height 29
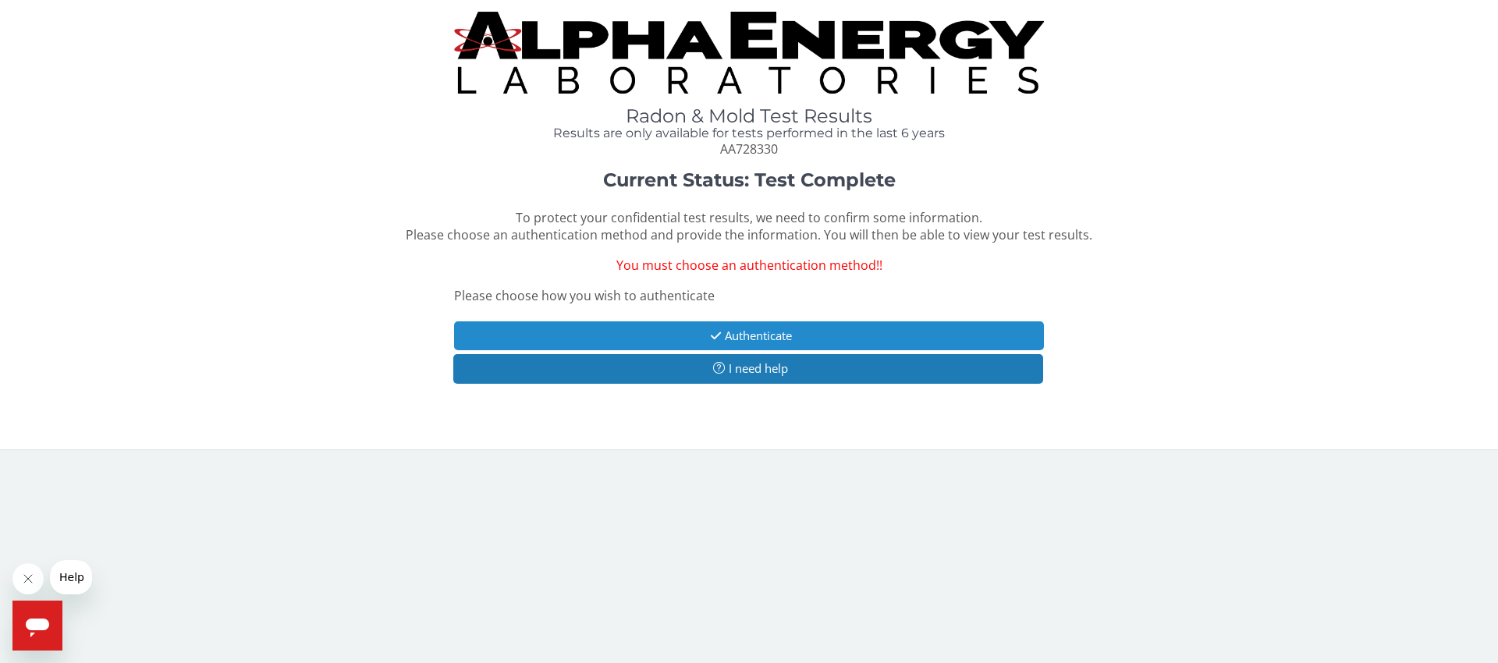
click at [975, 330] on button "Authenticate" at bounding box center [749, 335] width 590 height 29
click at [970, 329] on button "Authenticate" at bounding box center [749, 335] width 590 height 29
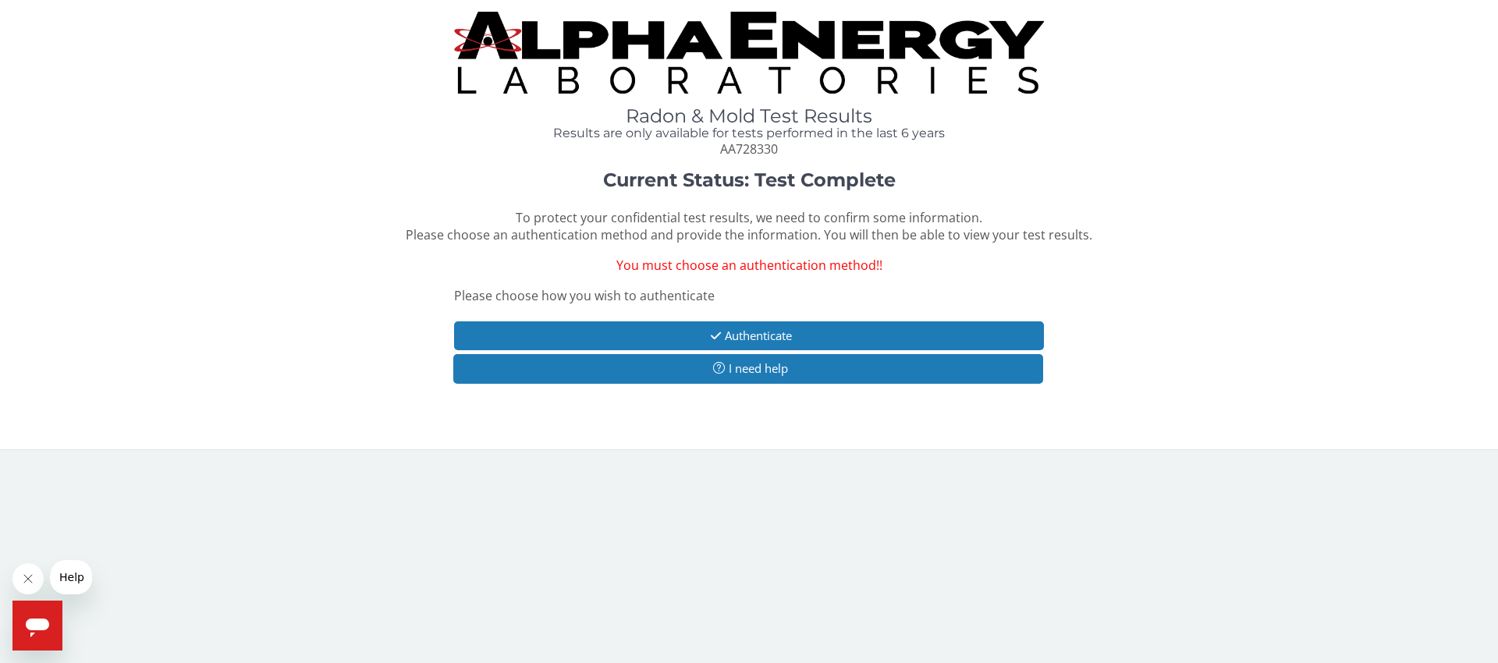
click at [38, 580] on button "Close message from company" at bounding box center [27, 578] width 31 height 31
click at [1189, 192] on div "Current Status: Test Complete To protect your confidential test results, we nee…" at bounding box center [749, 207] width 1180 height 74
